Goal: Transaction & Acquisition: Purchase product/service

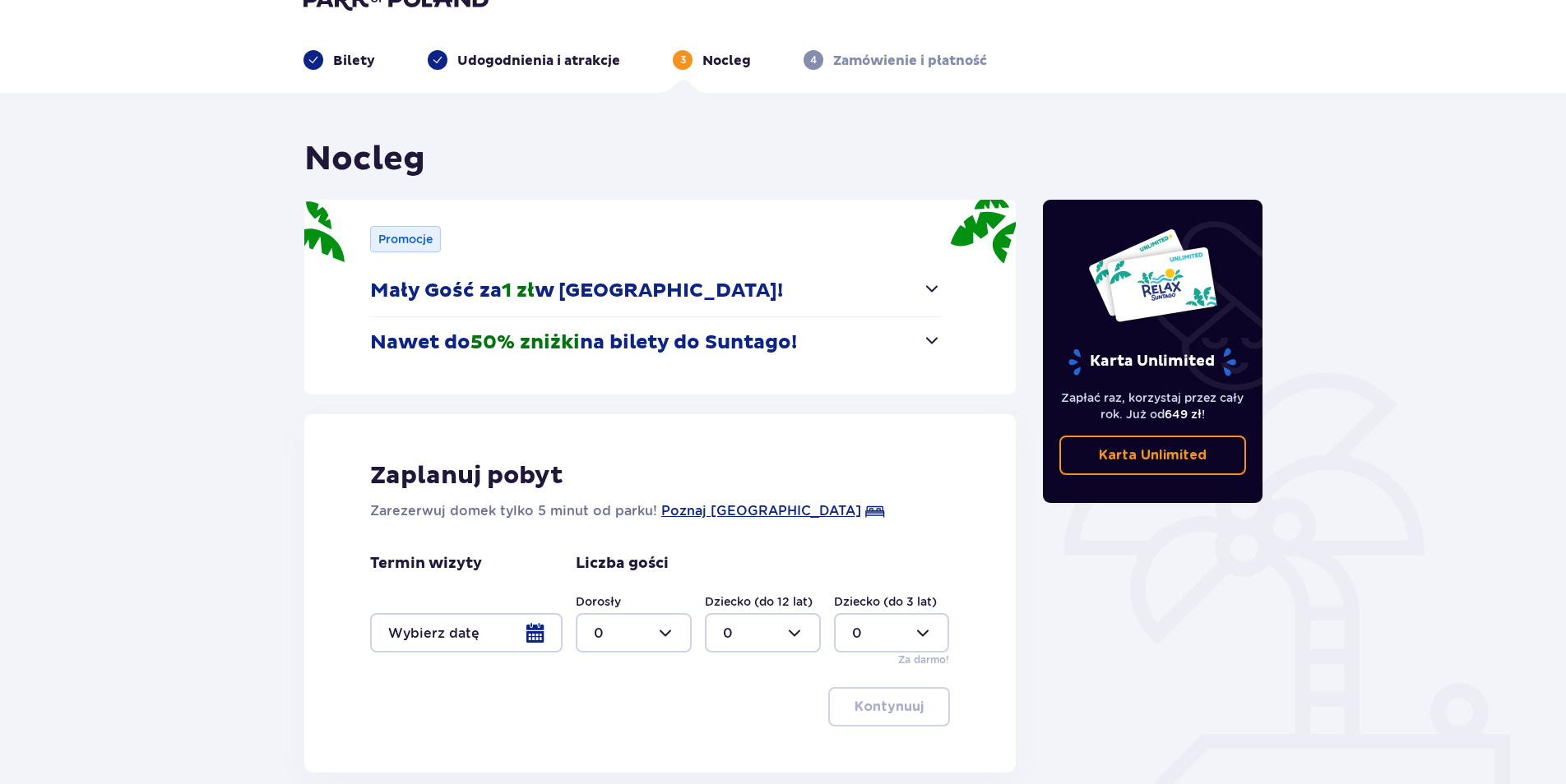
scroll to position [123, 0]
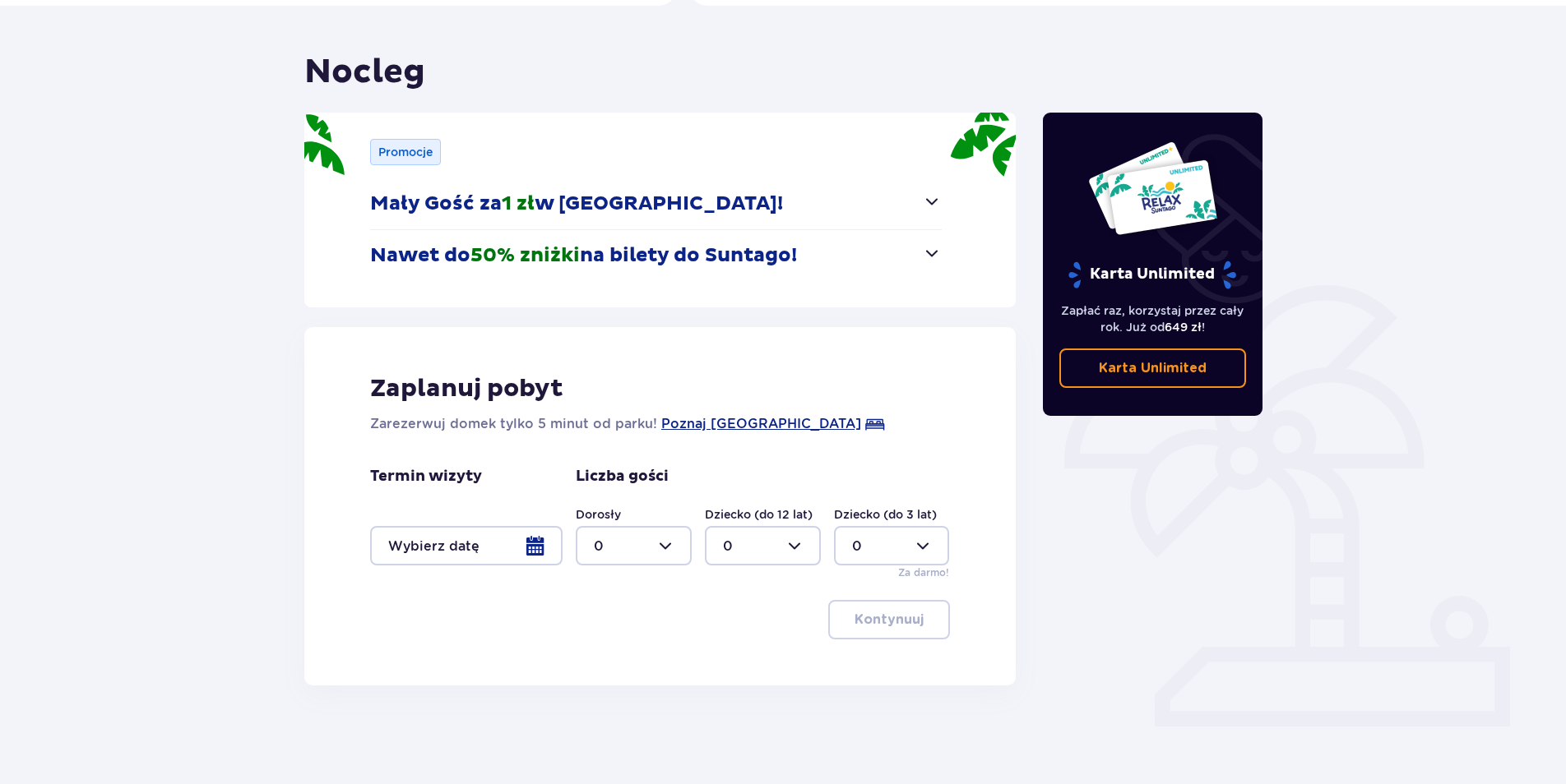
click at [539, 549] on div at bounding box center [467, 546] width 192 height 40
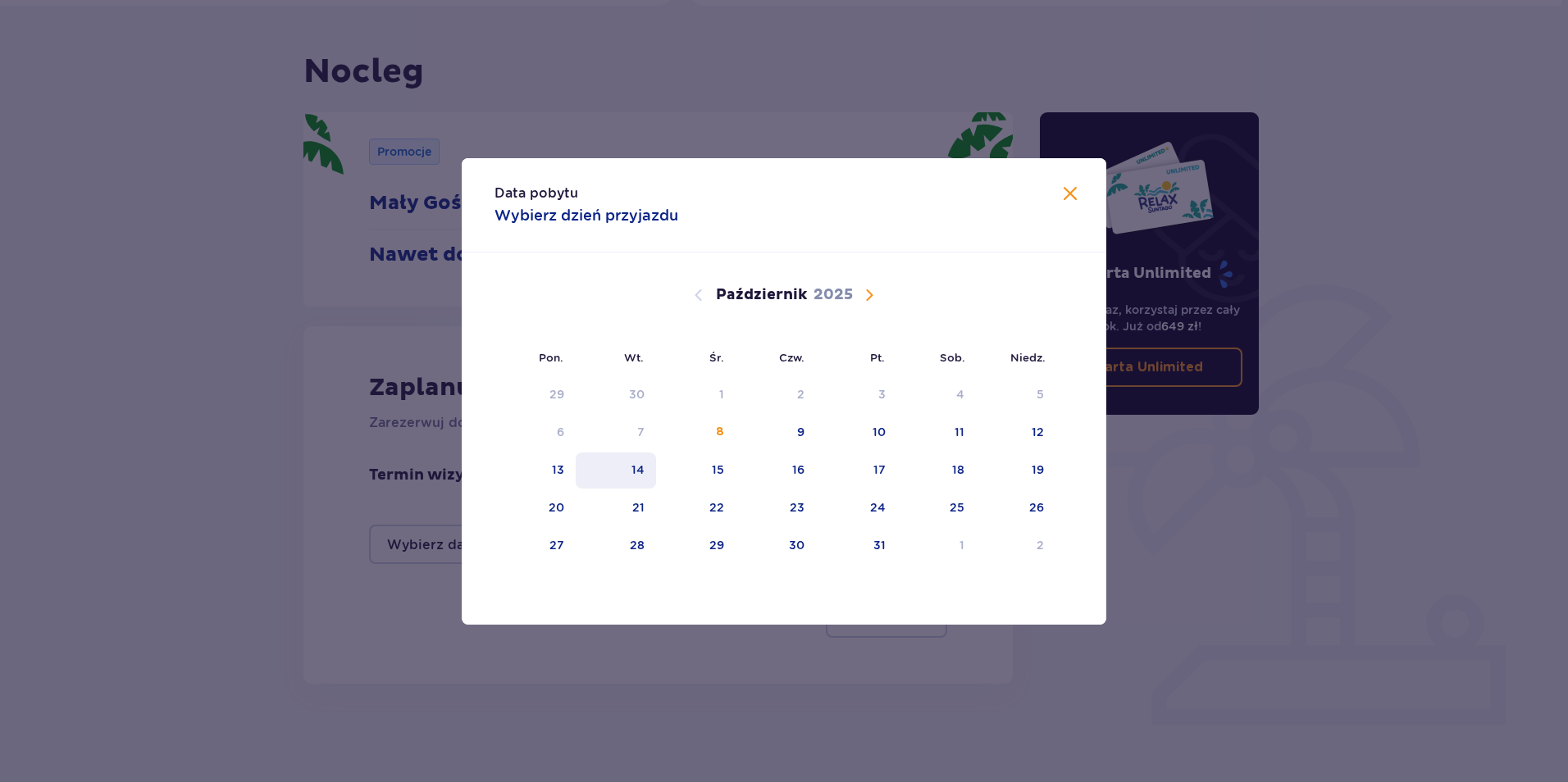
click at [628, 474] on div "14" at bounding box center [616, 471] width 81 height 36
click at [1070, 196] on span "Zamknij" at bounding box center [1070, 194] width 19 height 19
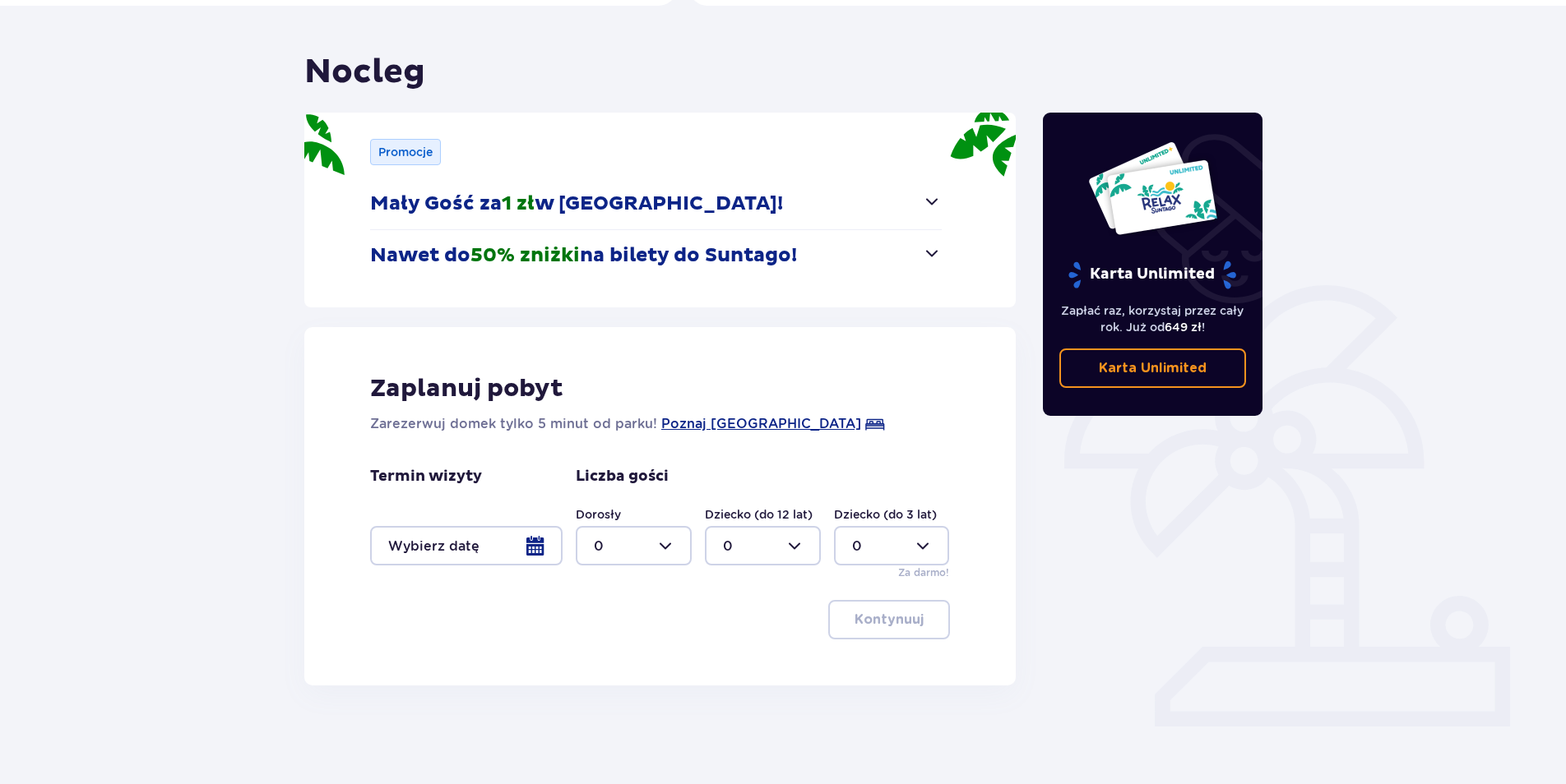
click at [494, 559] on div at bounding box center [467, 546] width 192 height 40
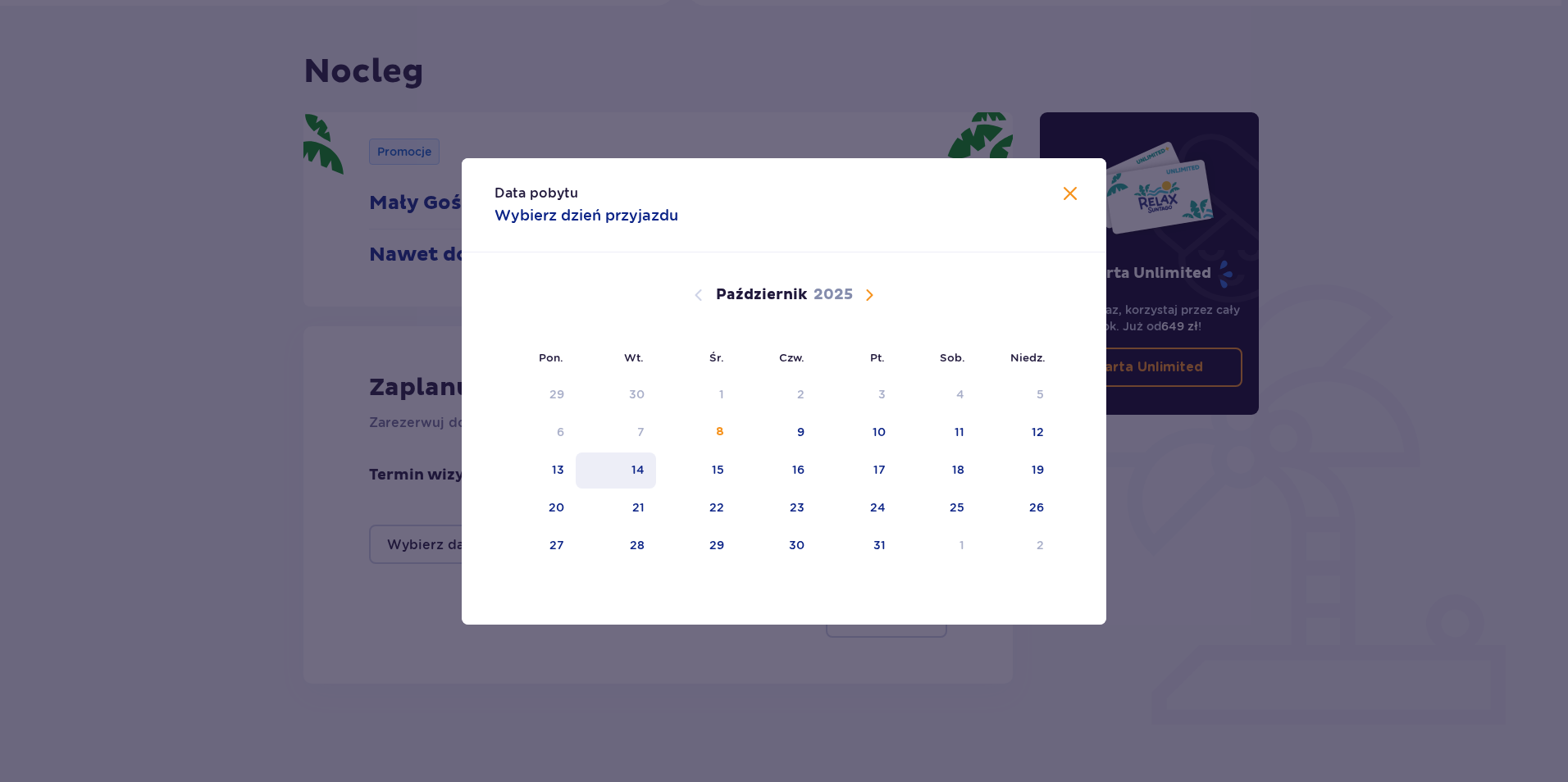
click at [645, 464] on div "14" at bounding box center [616, 471] width 81 height 36
click at [637, 470] on div "14" at bounding box center [638, 470] width 13 height 17
click at [694, 465] on div "15" at bounding box center [696, 471] width 79 height 36
type input "14.10.25 - 15.10.25"
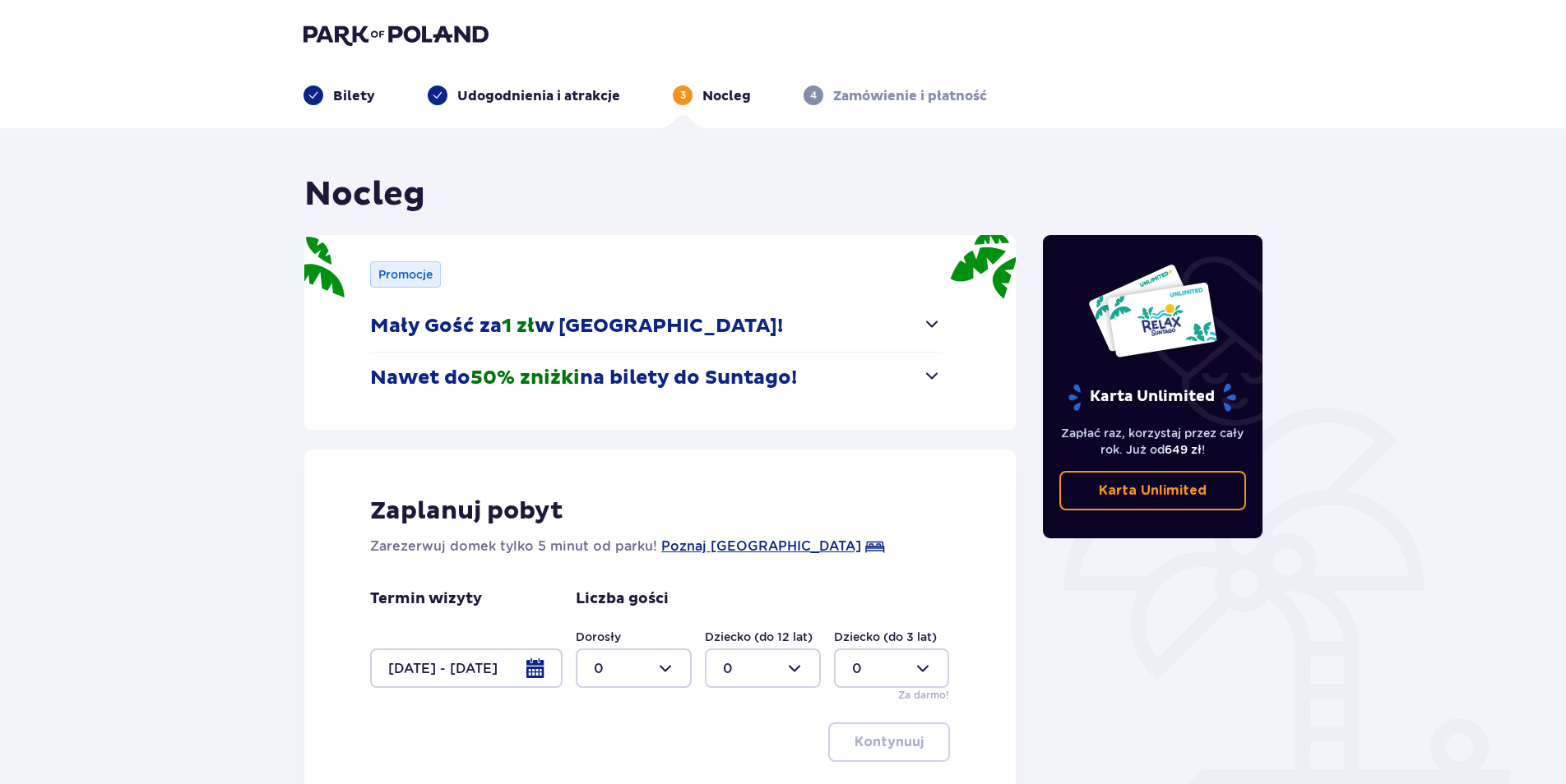
click at [348, 99] on p "Bilety" at bounding box center [355, 96] width 42 height 19
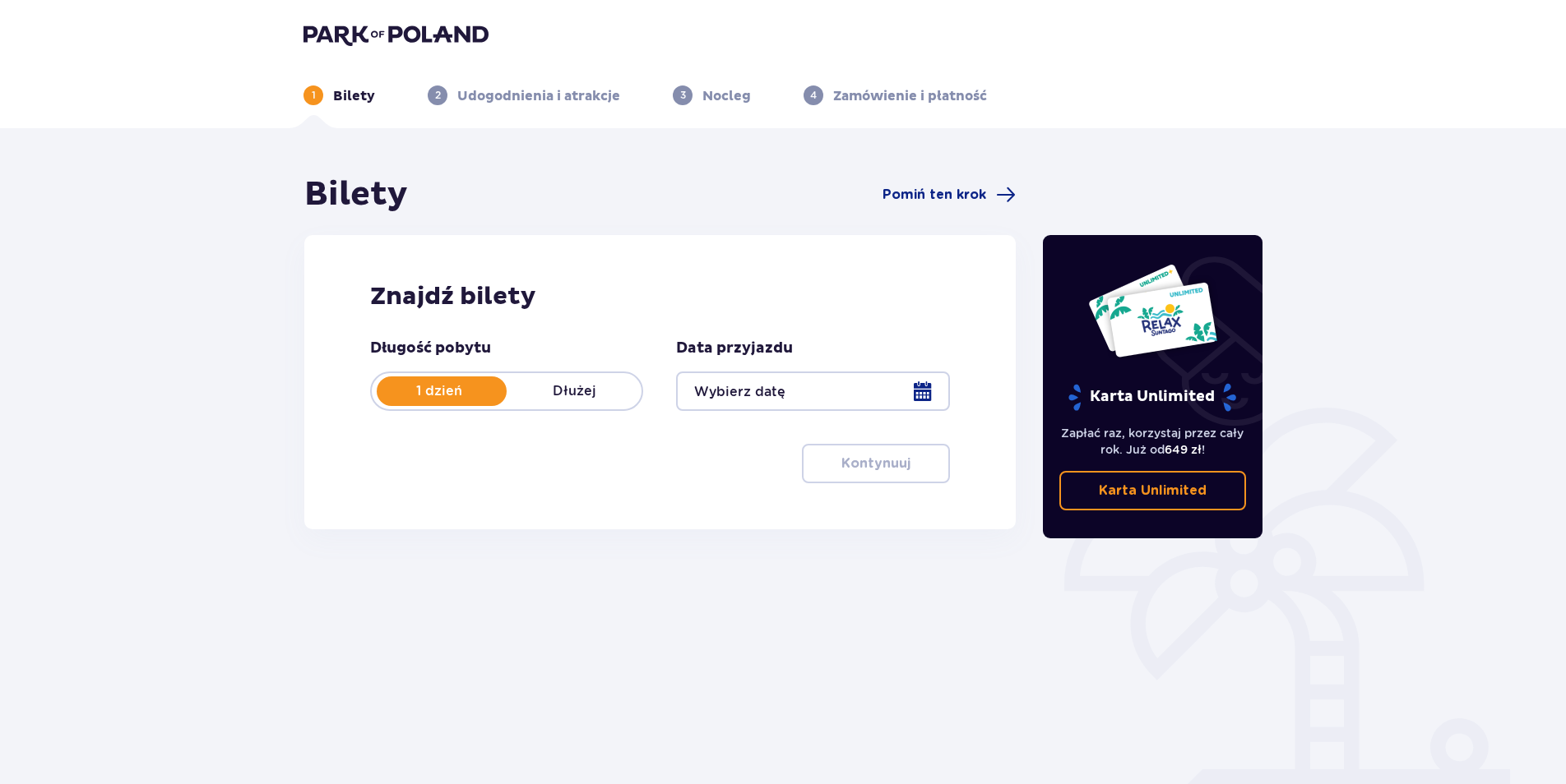
click at [931, 392] on div at bounding box center [813, 391] width 273 height 40
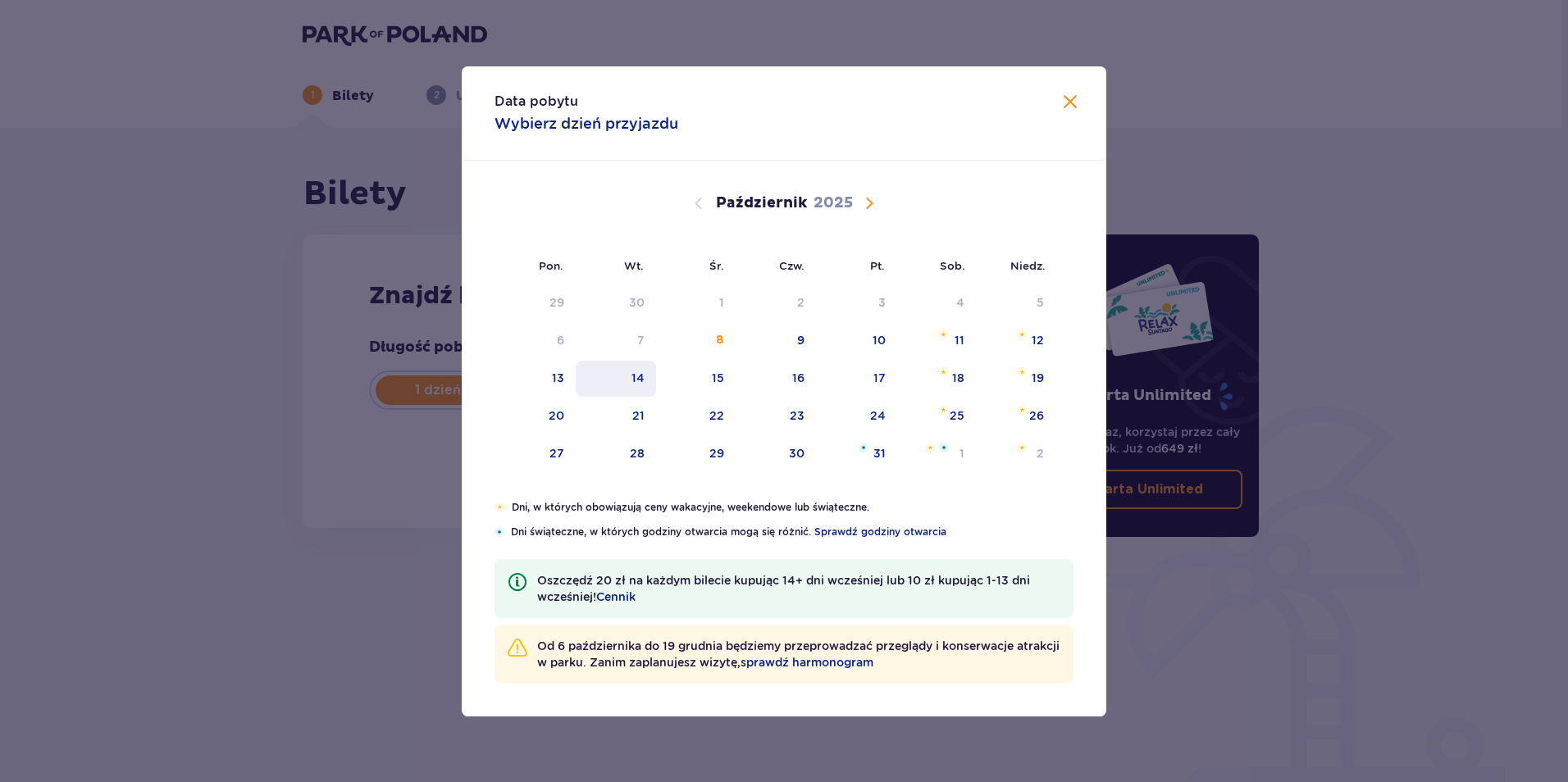
click at [645, 382] on div "14" at bounding box center [616, 378] width 81 height 36
type input "14.10.25"
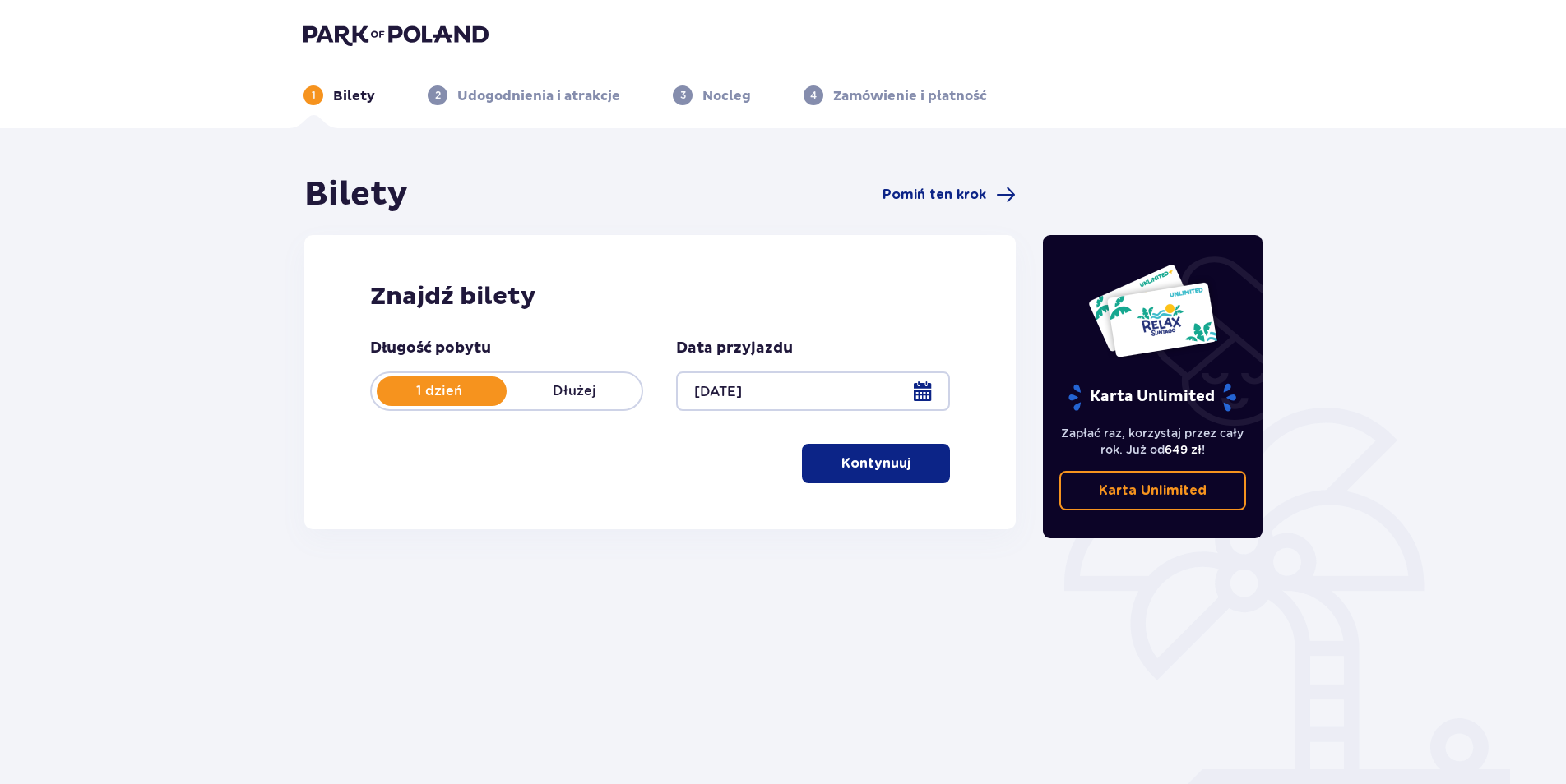
click at [857, 468] on p "Kontynuuj" at bounding box center [876, 464] width 69 height 19
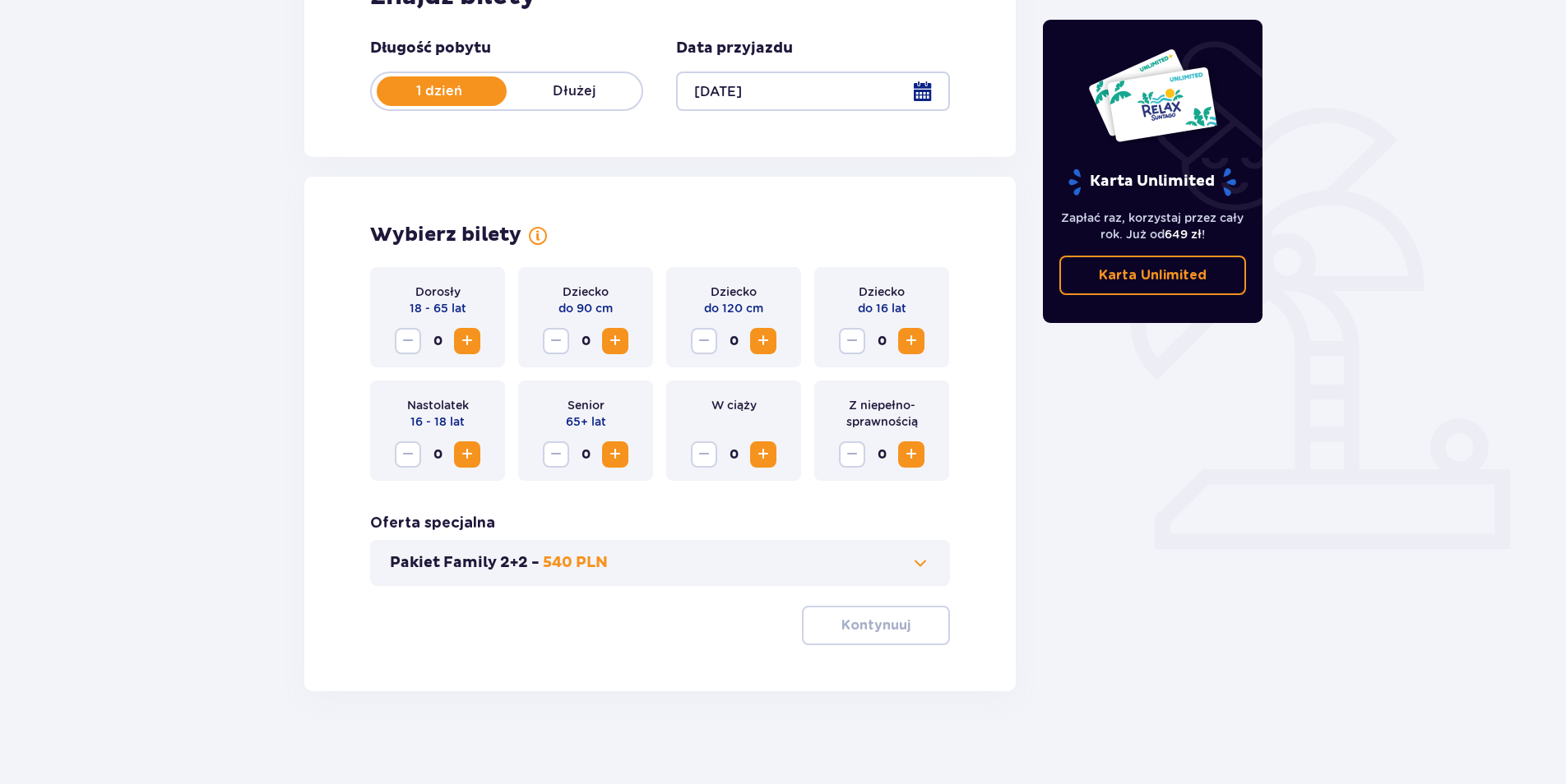
scroll to position [306, 0]
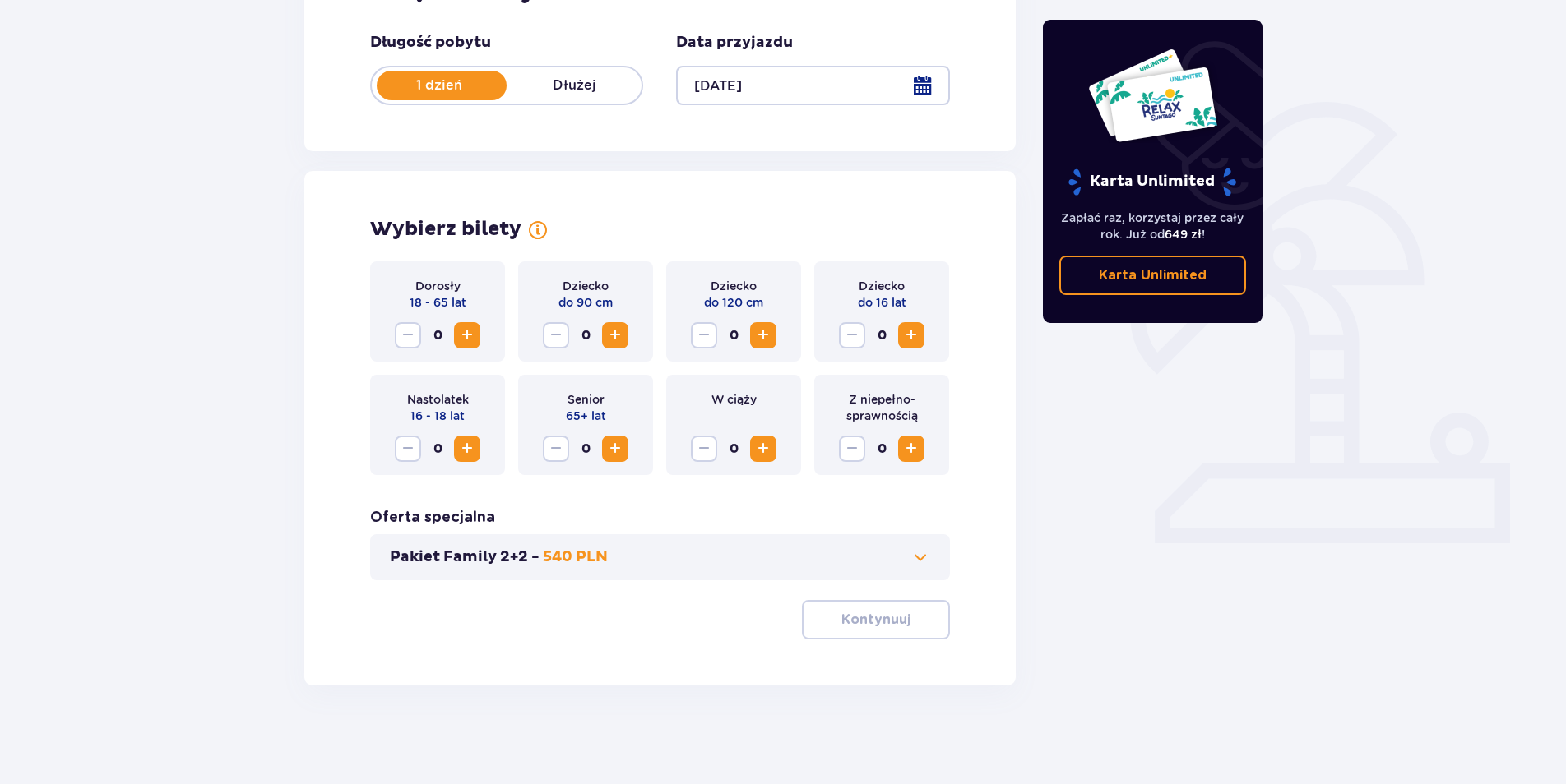
click at [468, 339] on span "Zwiększ" at bounding box center [467, 335] width 19 height 19
click at [900, 615] on button "Kontynuuj" at bounding box center [876, 620] width 148 height 40
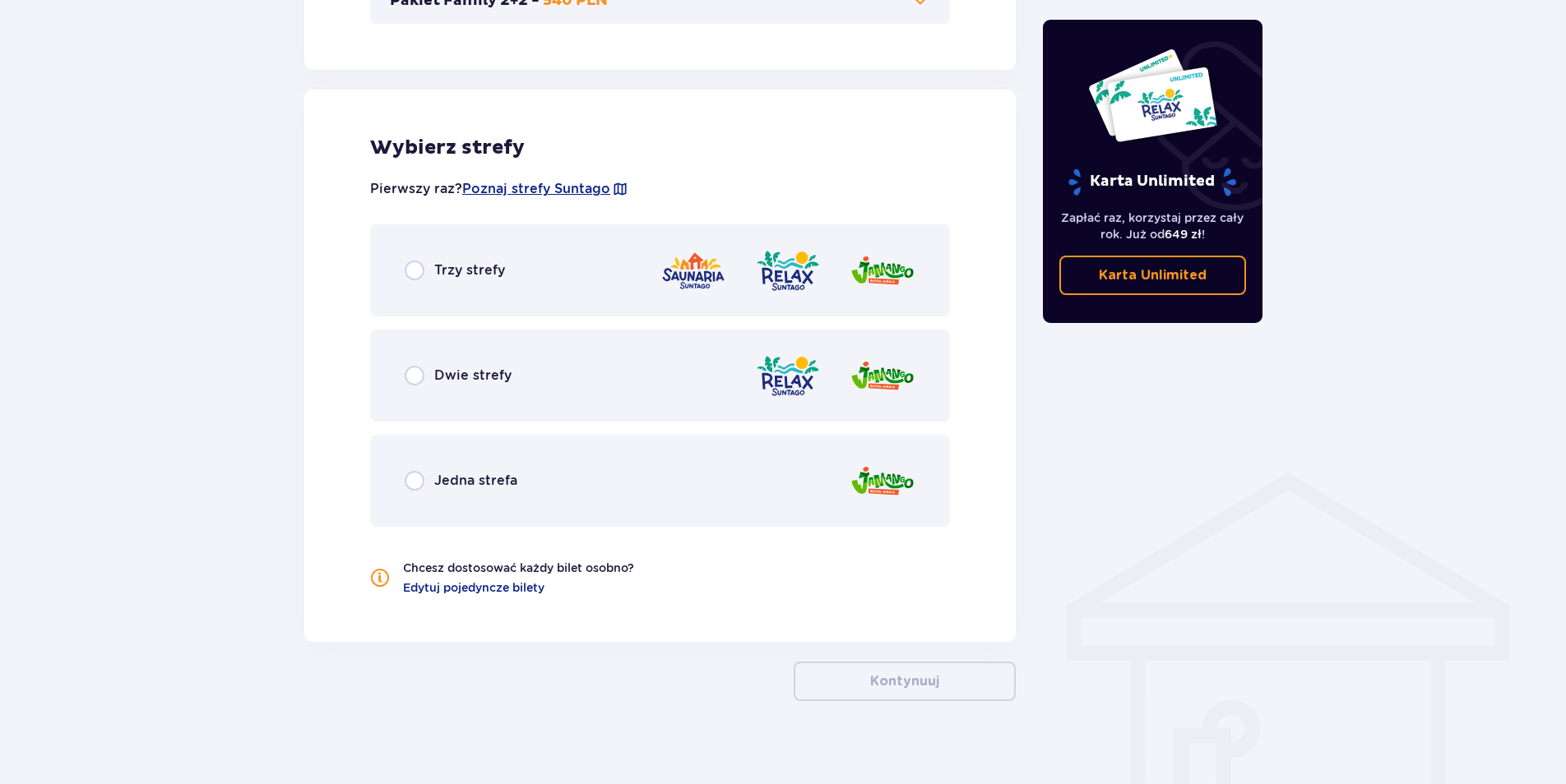
scroll to position [878, 0]
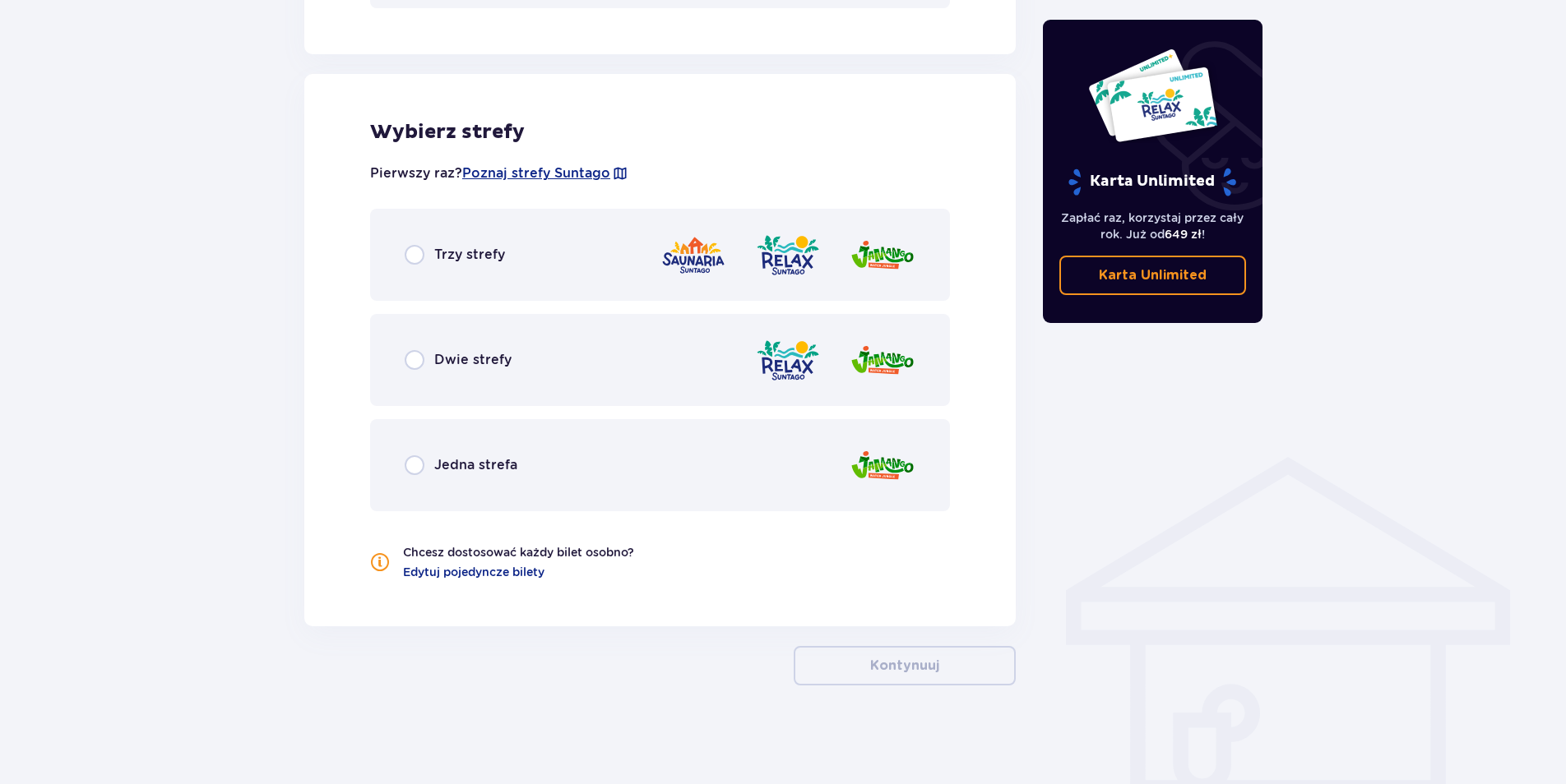
click at [457, 370] on div "Dwie strefy" at bounding box center [660, 360] width 580 height 92
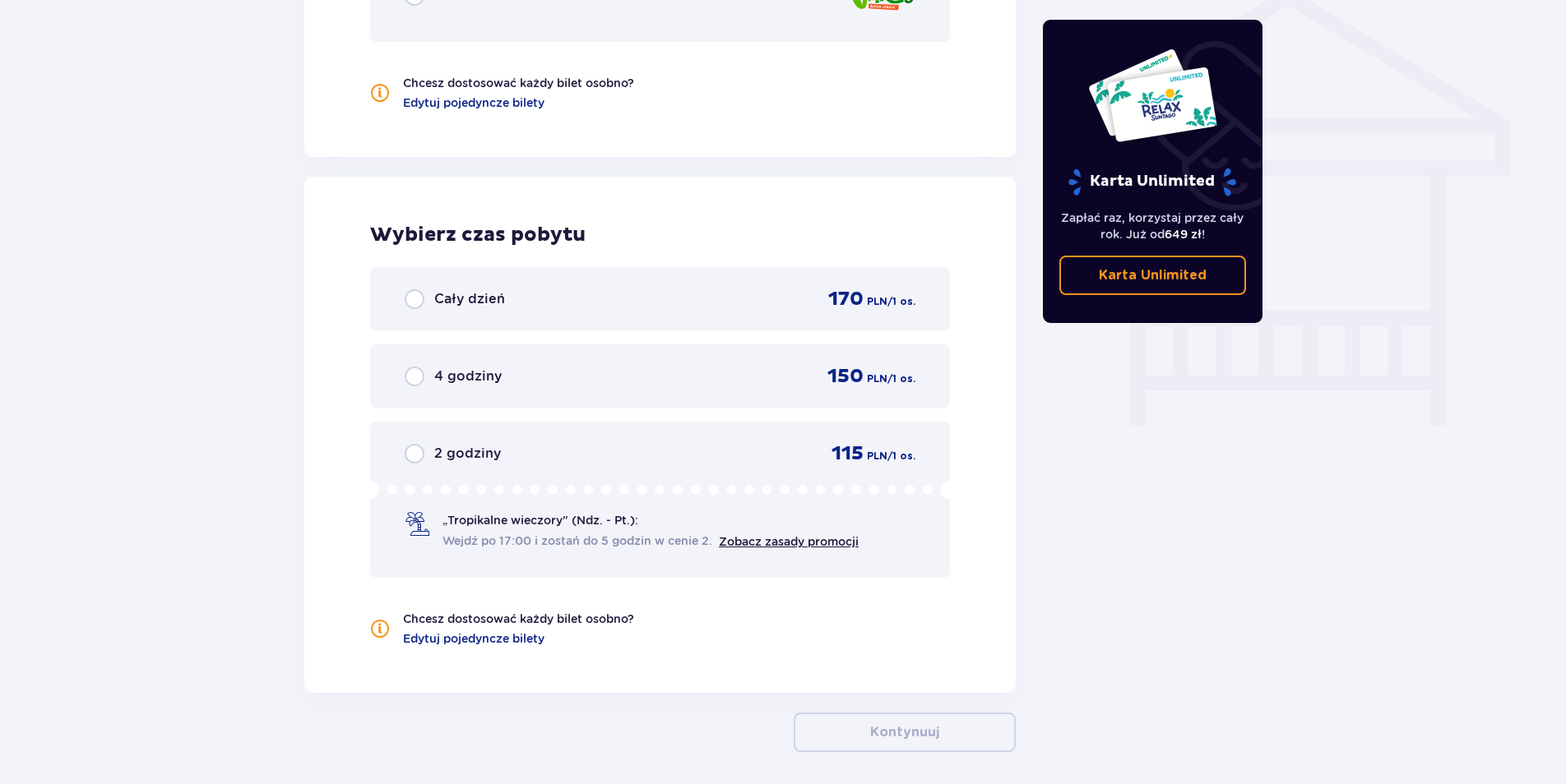
scroll to position [1415, 0]
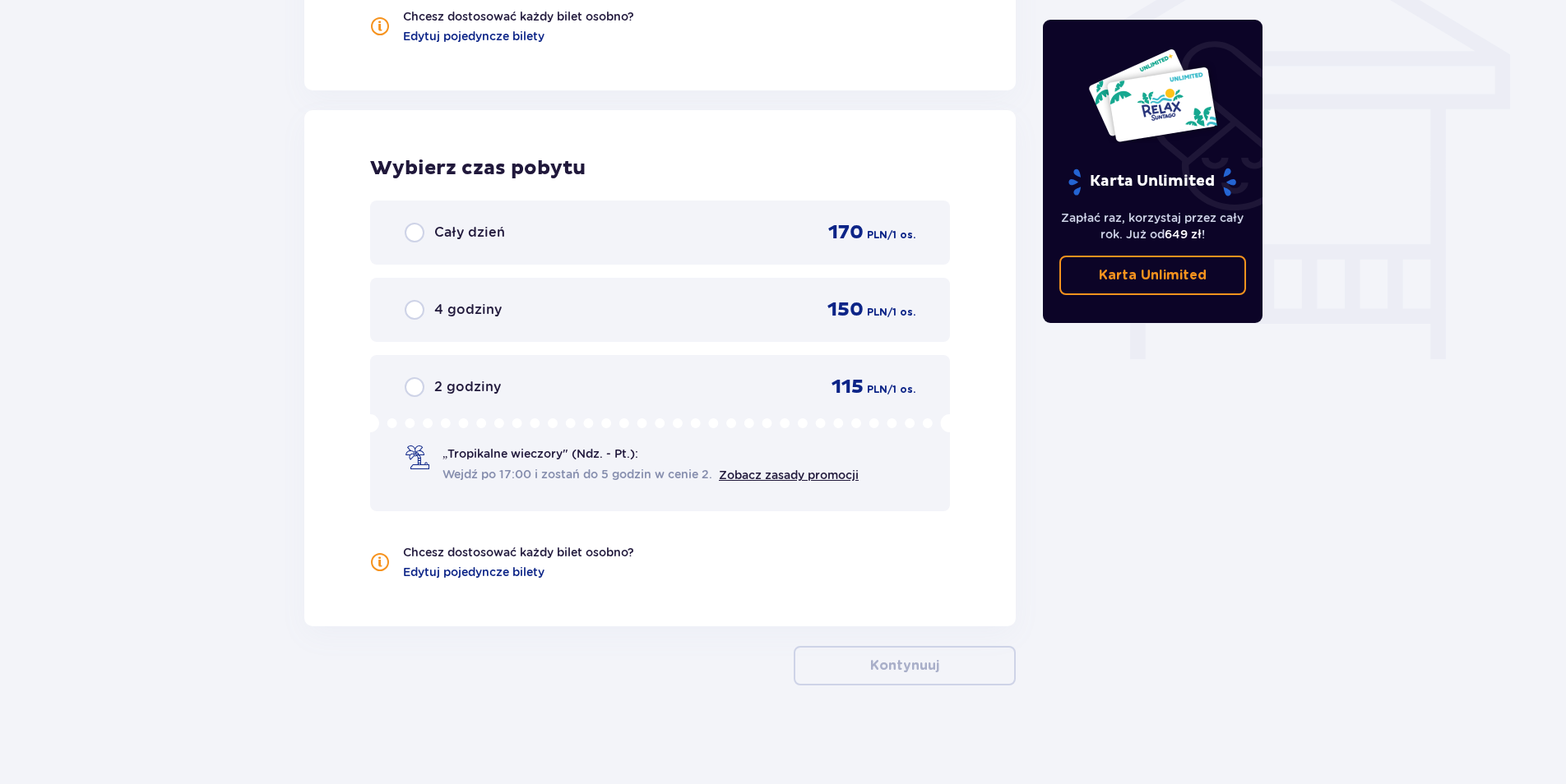
click at [443, 227] on span "Cały dzień" at bounding box center [469, 233] width 71 height 19
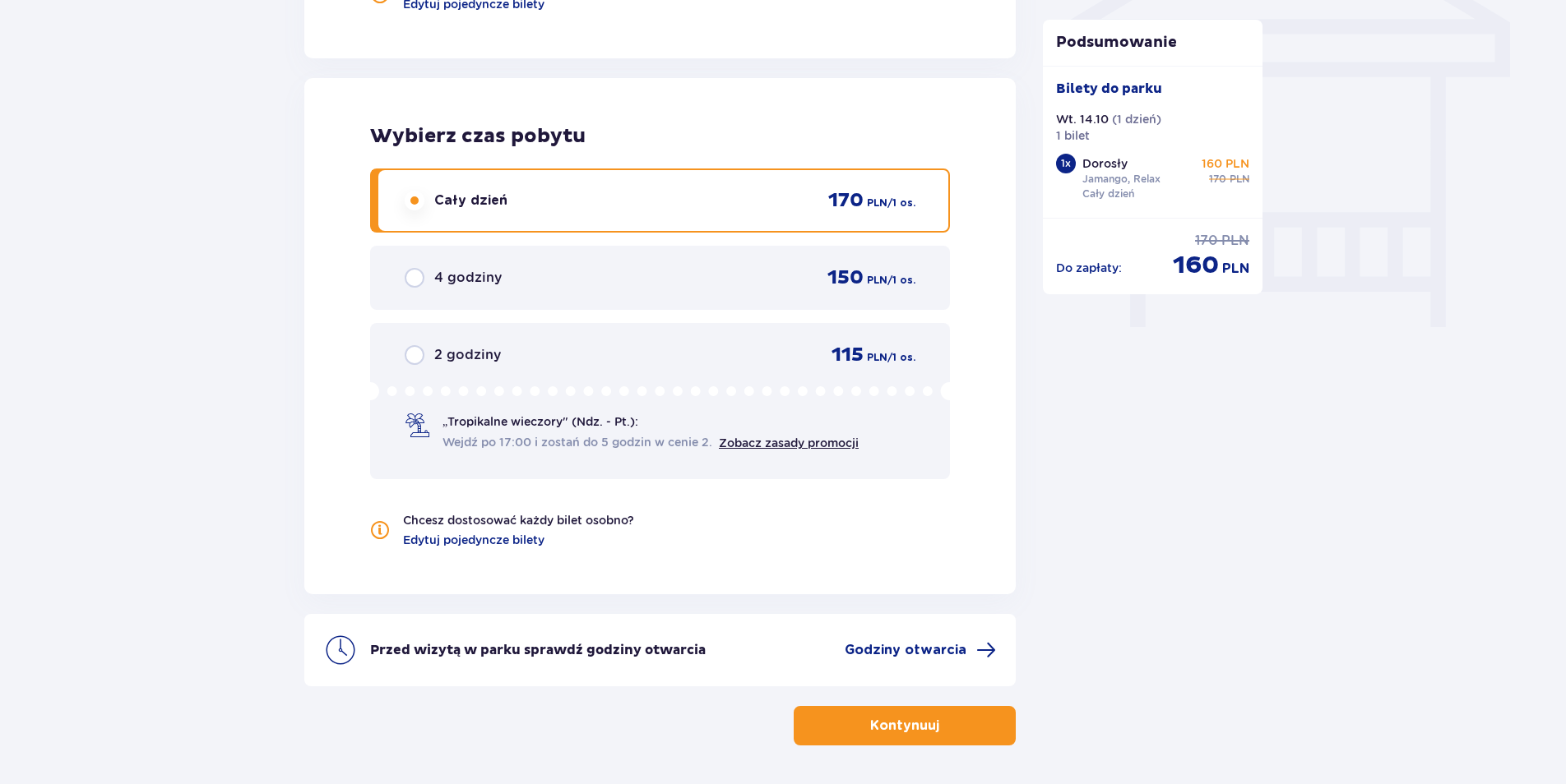
scroll to position [1506, 0]
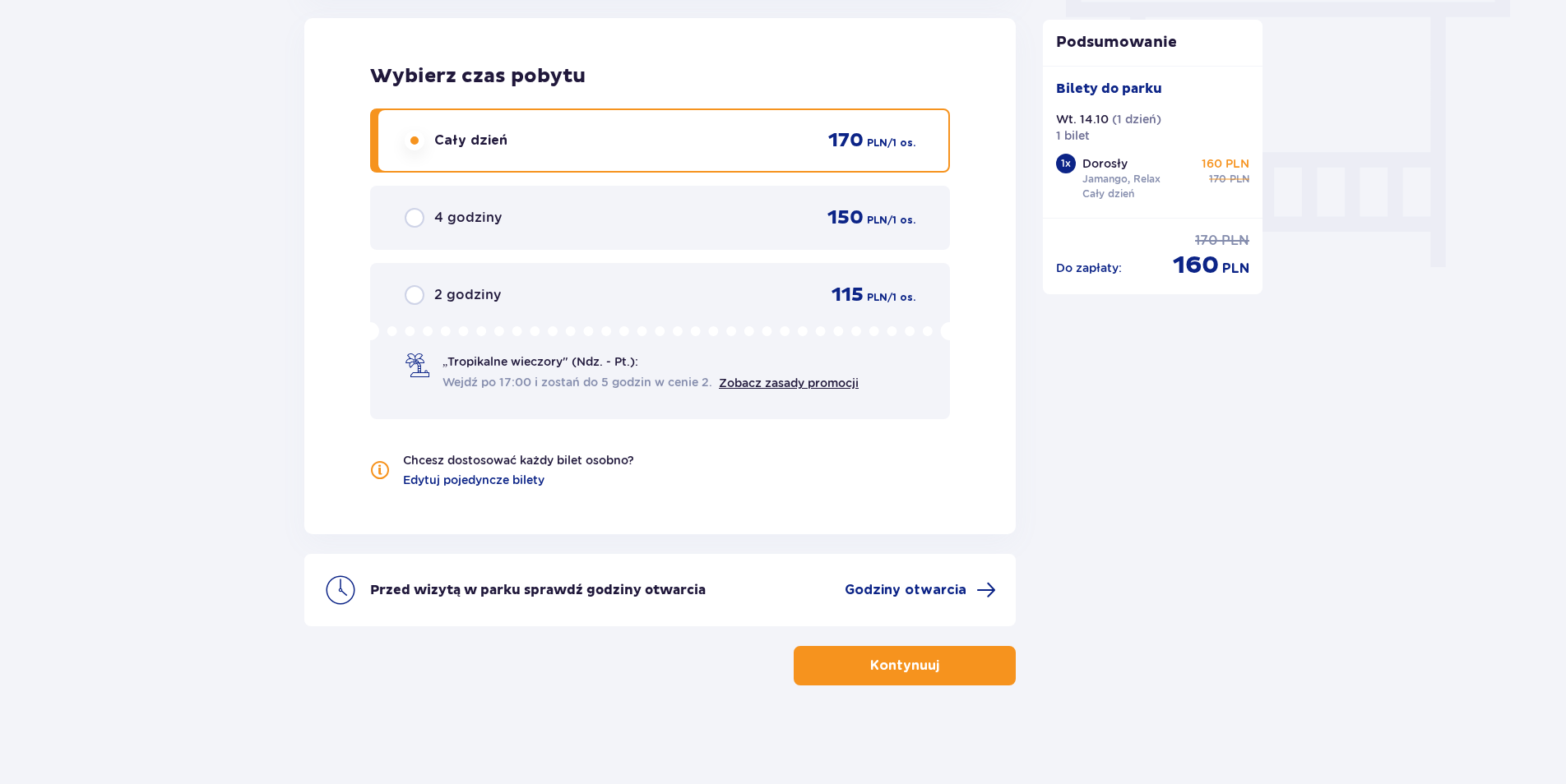
click at [875, 658] on p "Kontynuuj" at bounding box center [904, 666] width 69 height 19
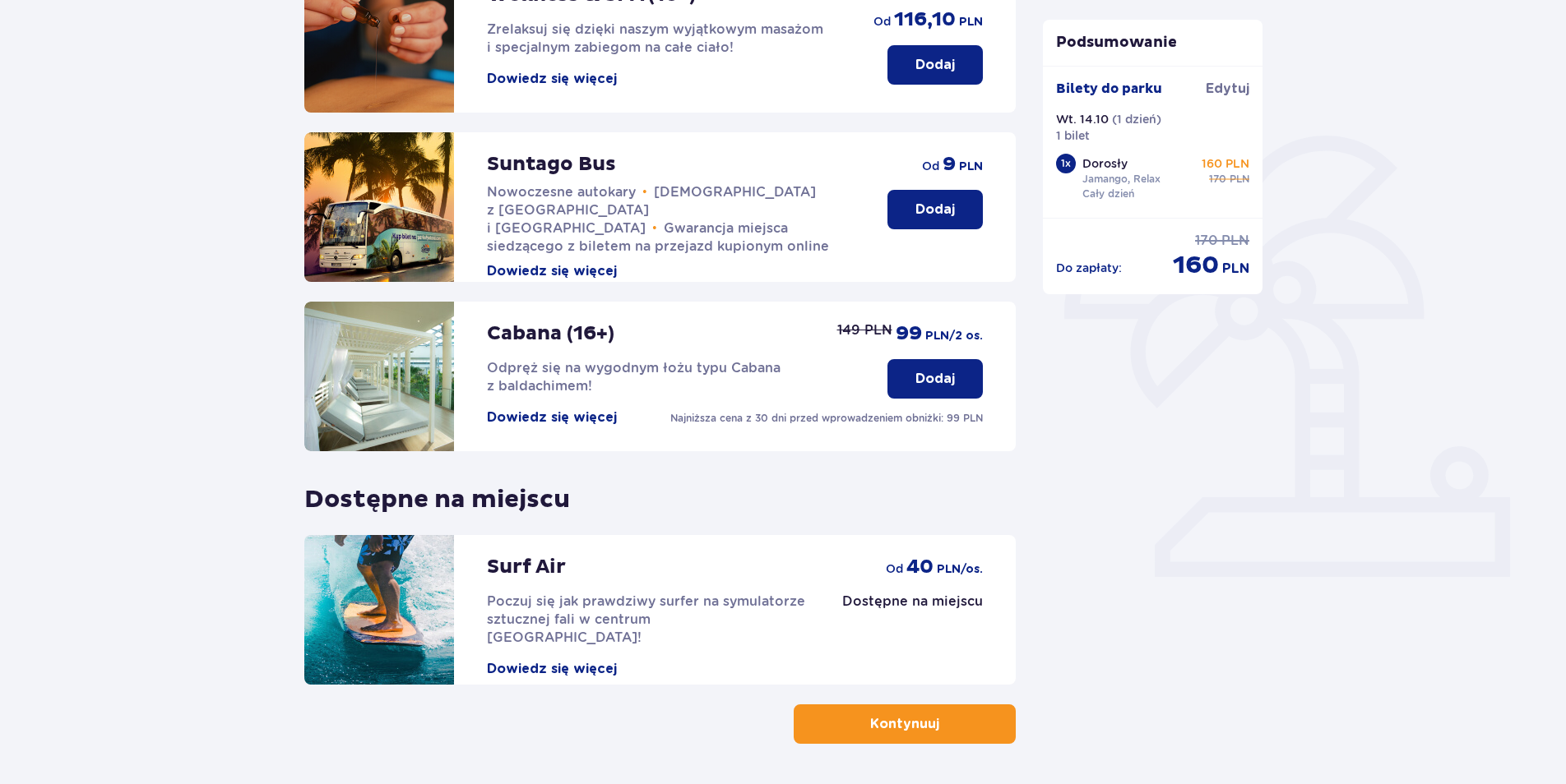
scroll to position [331, 0]
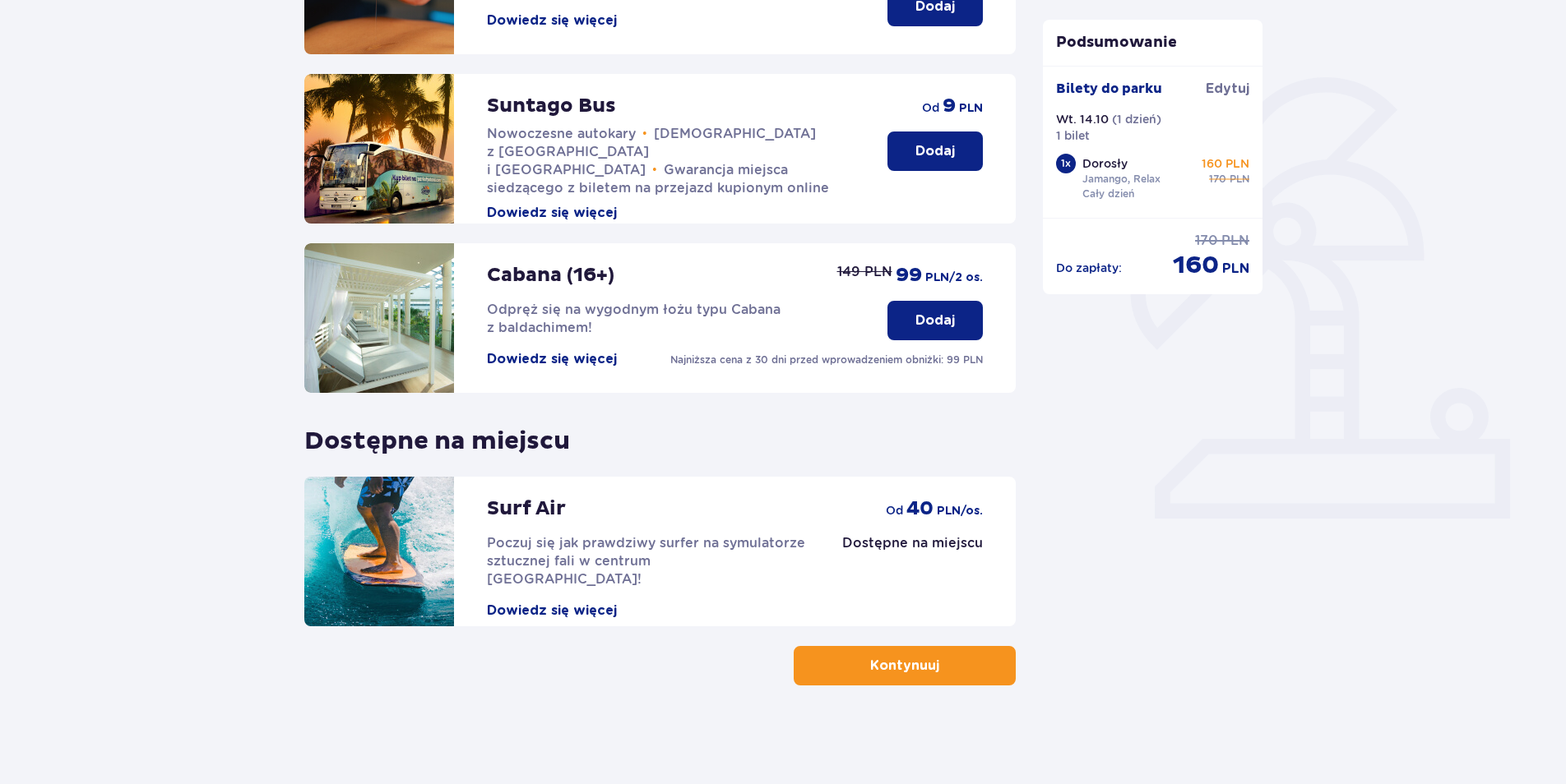
click at [955, 673] on button "Kontynuuj" at bounding box center [905, 666] width 222 height 40
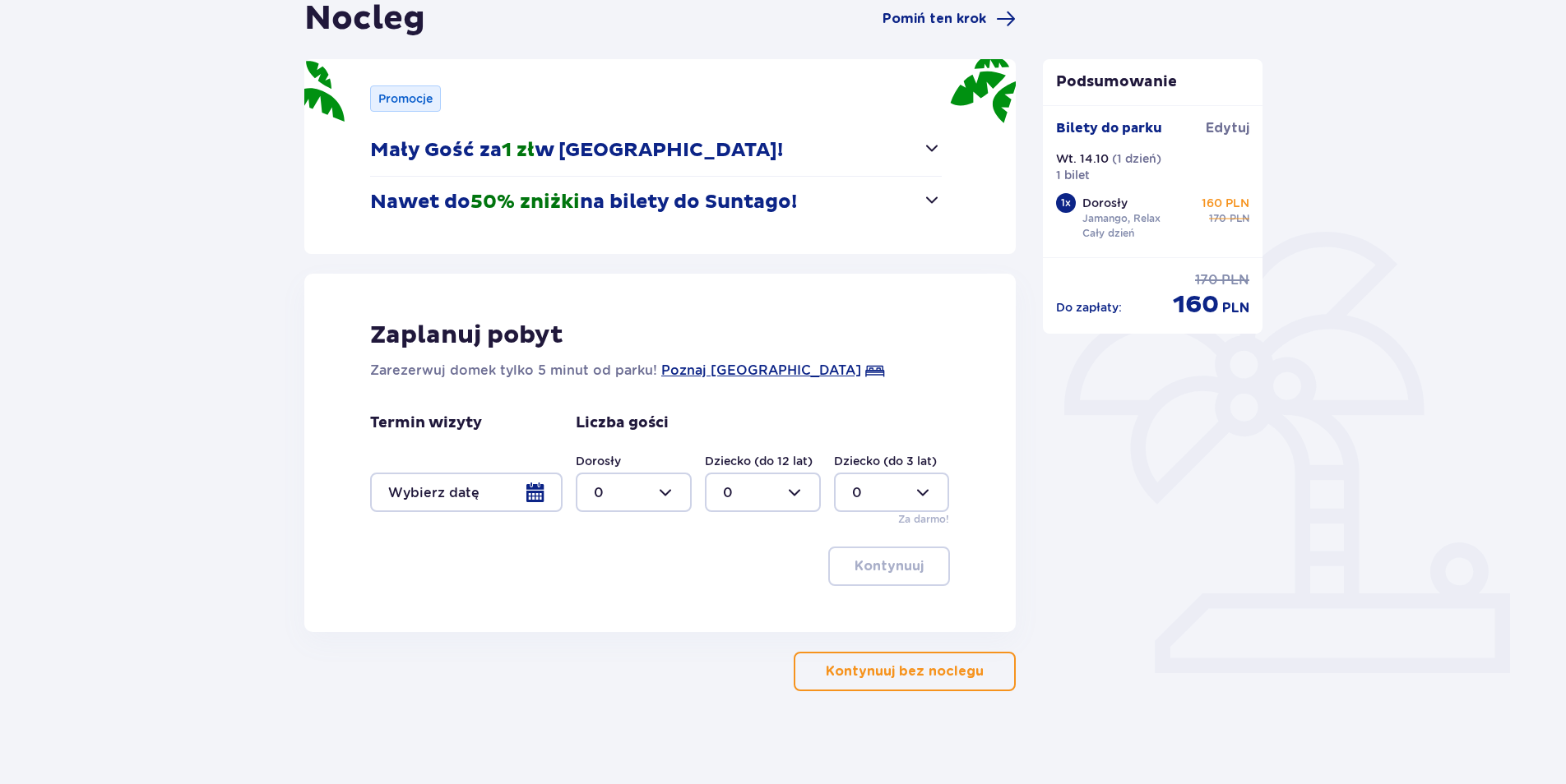
scroll to position [182, 0]
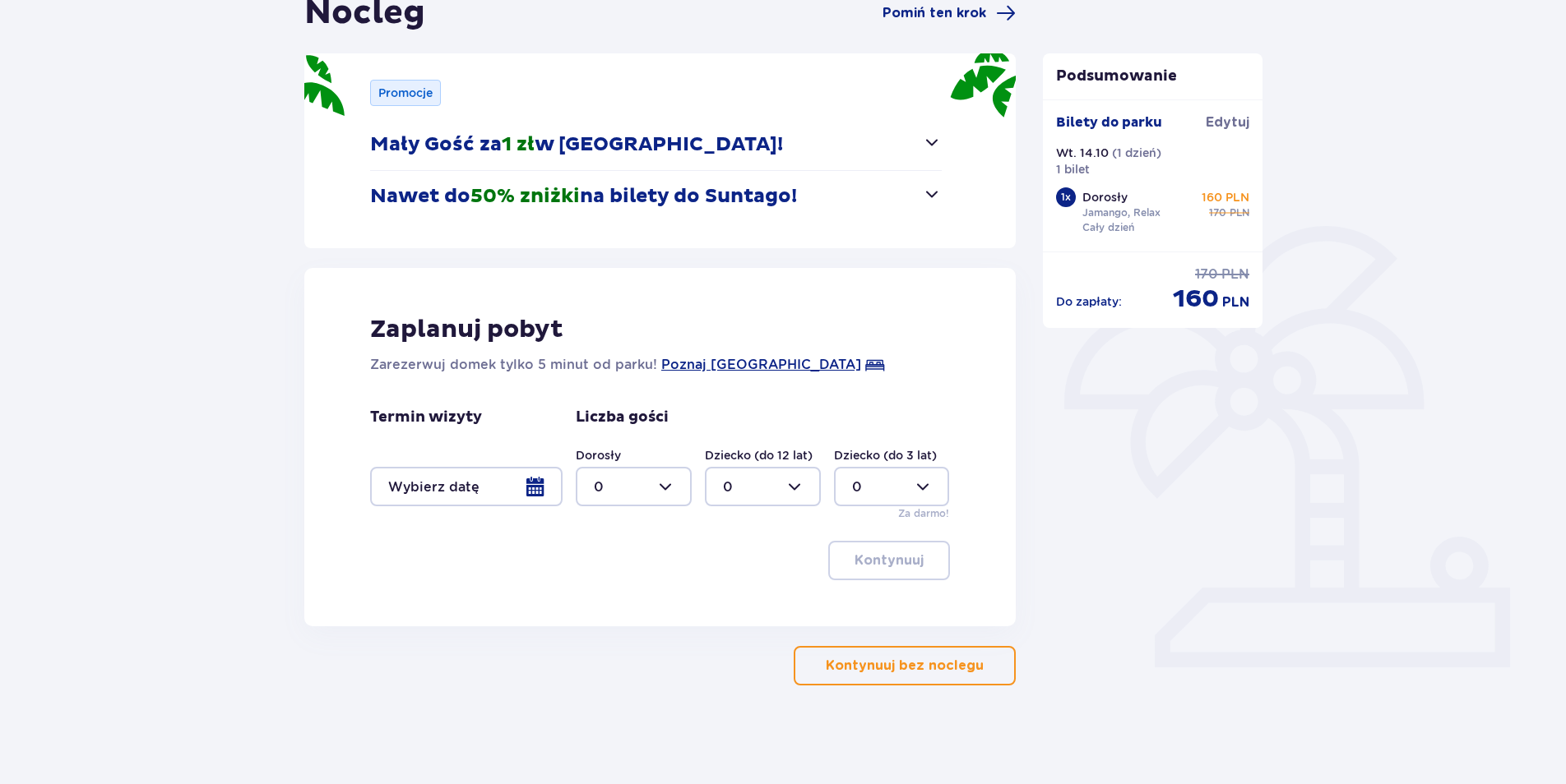
click at [908, 661] on p "Kontynuuj bez noclegu" at bounding box center [904, 666] width 158 height 19
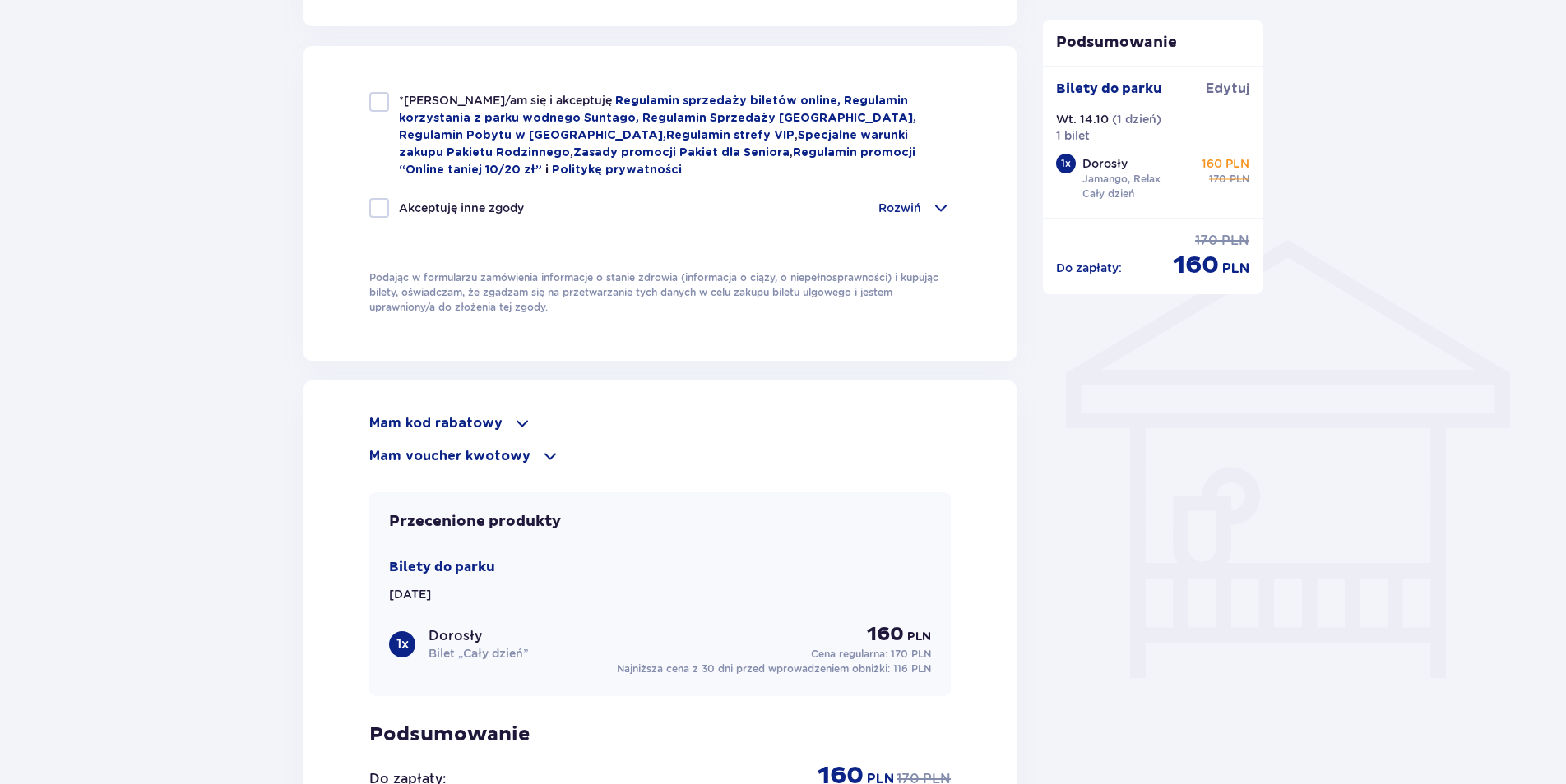
scroll to position [1096, 0]
click at [498, 420] on div "Mam kod rabatowy" at bounding box center [660, 422] width 581 height 19
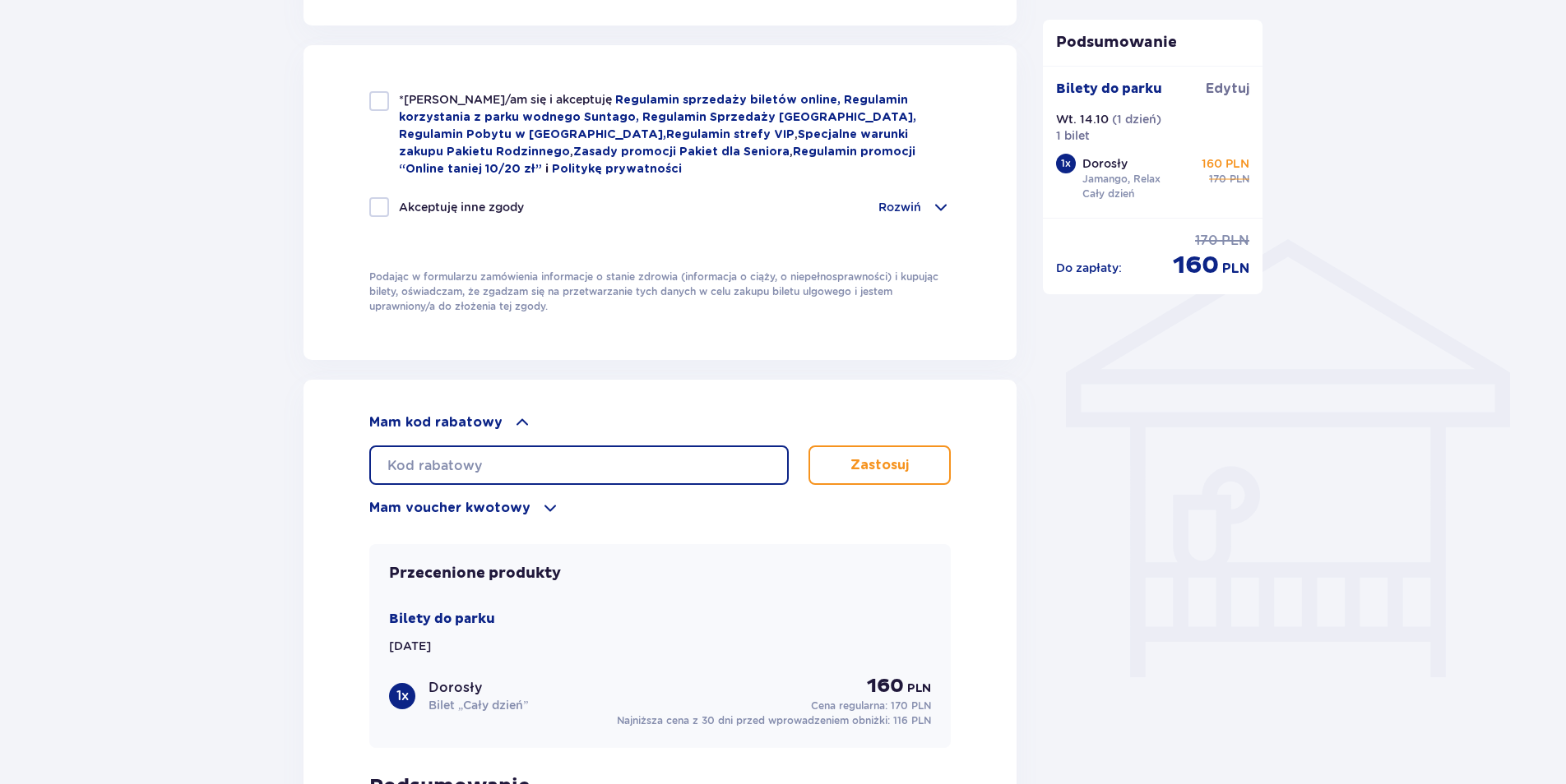
click at [469, 467] on input "text" at bounding box center [580, 465] width 420 height 40
paste input "student30"
type input "student30"
click at [907, 464] on p "Zastosuj" at bounding box center [880, 465] width 58 height 19
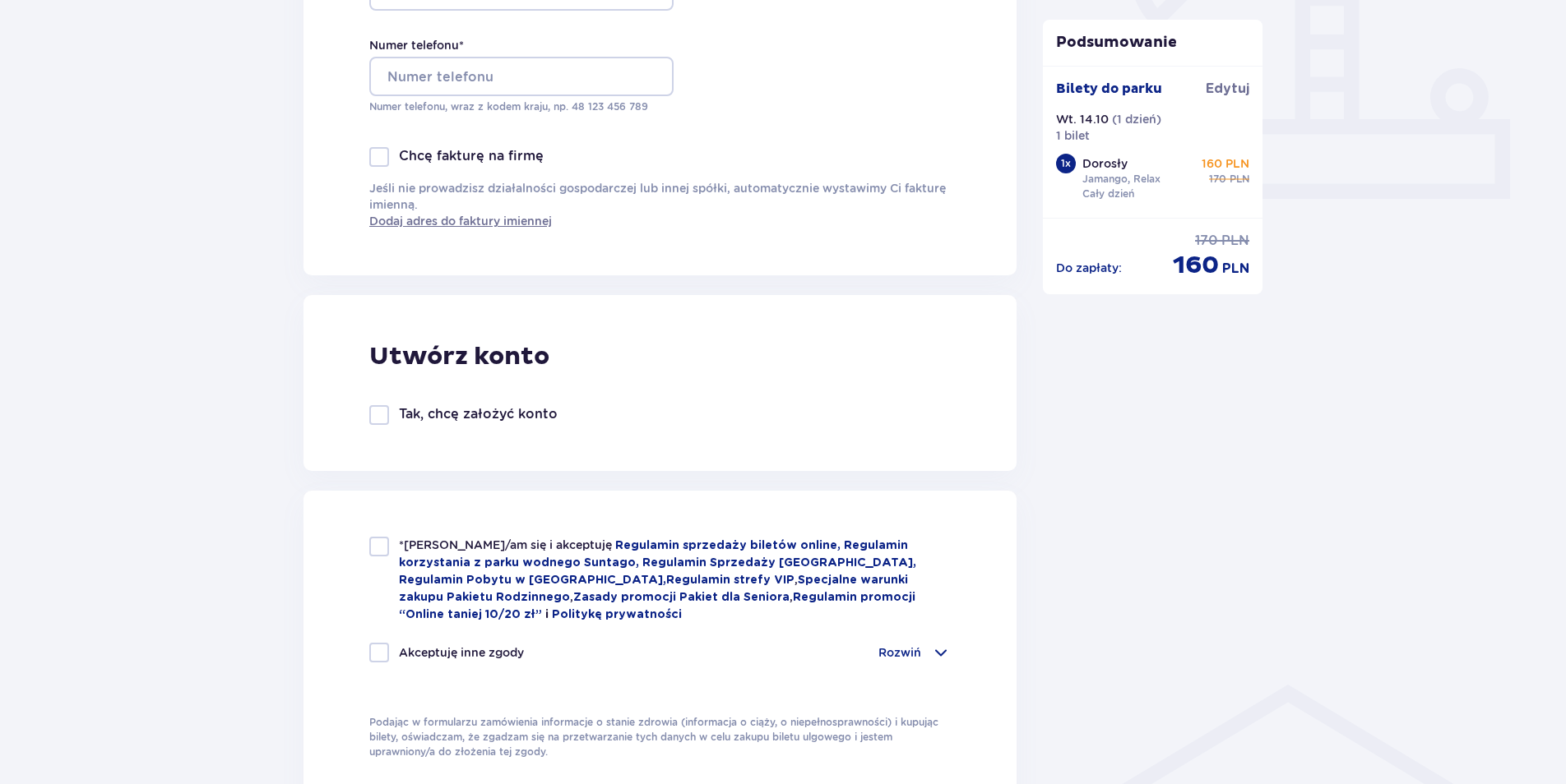
scroll to position [601, 0]
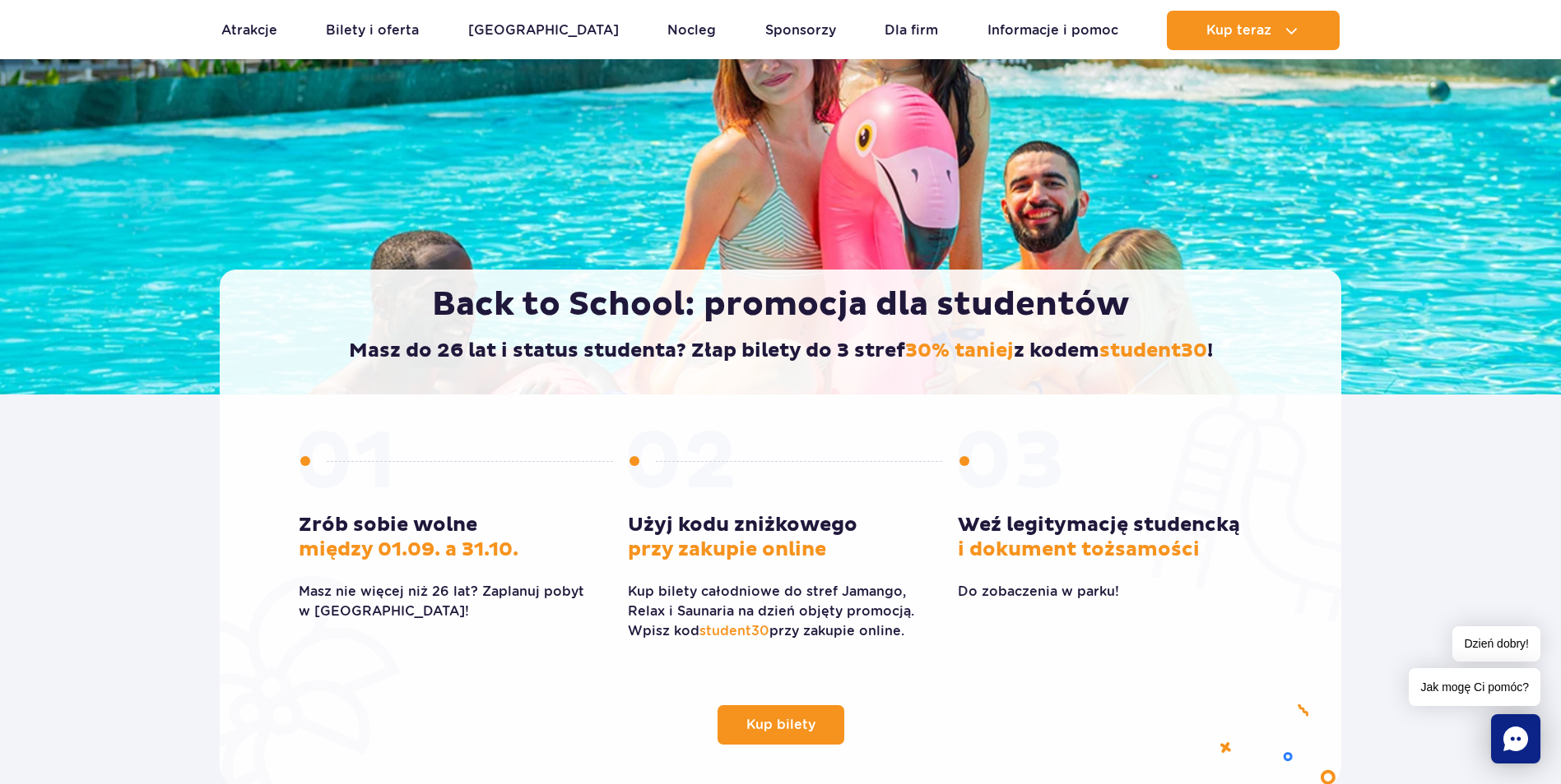
scroll to position [220, 0]
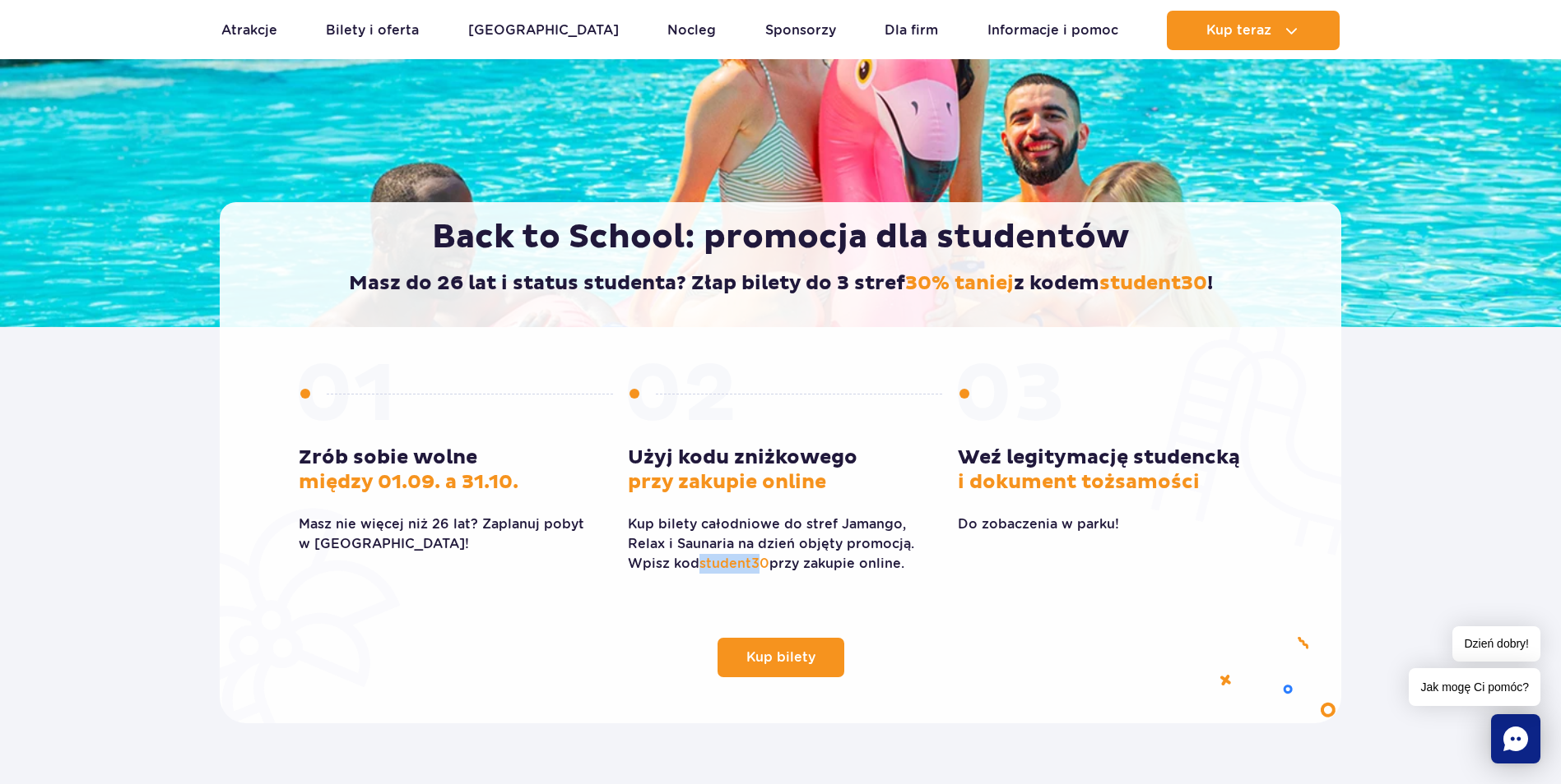
drag, startPoint x: 700, startPoint y: 564, endPoint x: 762, endPoint y: 562, distance: 62.0
click at [762, 562] on p "Kup bilety całodniowe do stref Jamango, Relax i Saunaria na dzień objęty promoc…" at bounding box center [779, 544] width 304 height 59
click at [763, 562] on span "student30" at bounding box center [734, 564] width 70 height 16
drag, startPoint x: 764, startPoint y: 562, endPoint x: 723, endPoint y: 564, distance: 41.0
click at [723, 564] on span "student30" at bounding box center [734, 564] width 70 height 16
